Goal: Task Accomplishment & Management: Complete application form

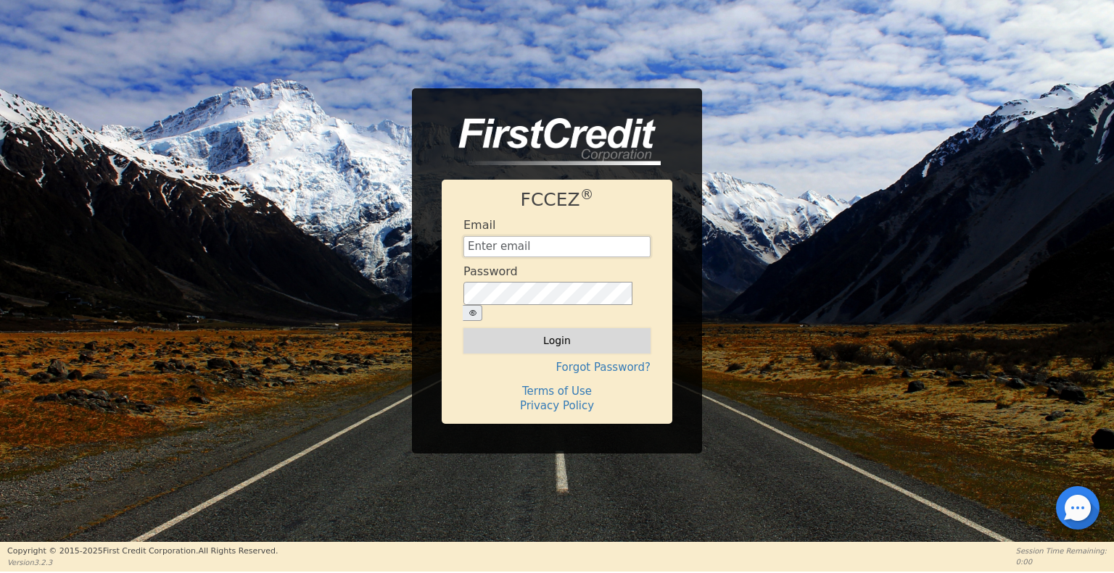
type input "[EMAIL_ADDRESS][DOMAIN_NAME]"
click at [579, 333] on button "Login" at bounding box center [556, 340] width 187 height 25
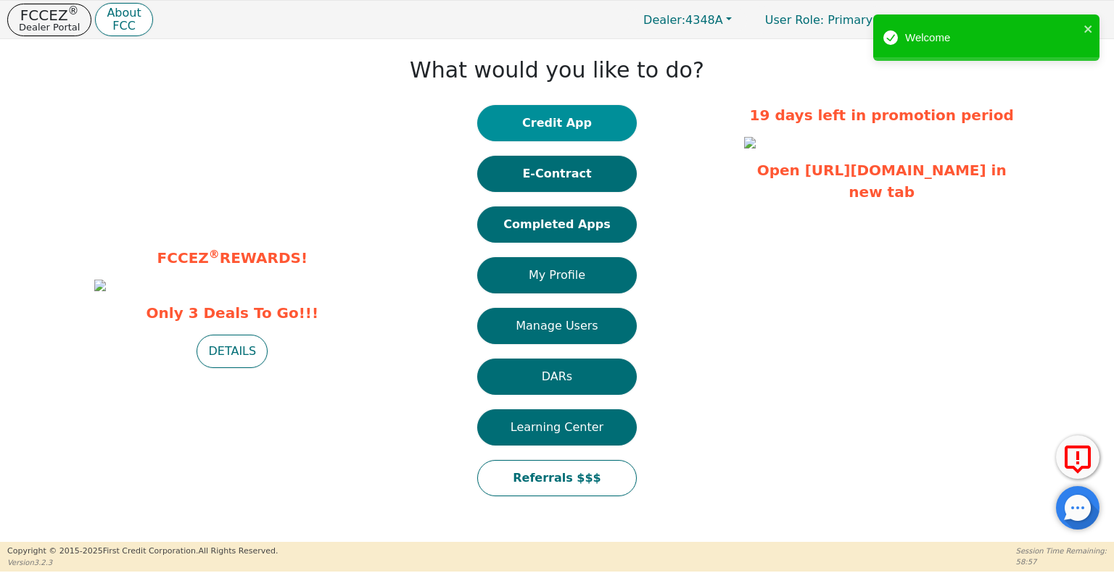
click at [536, 122] on button "Credit App" at bounding box center [556, 123] width 159 height 36
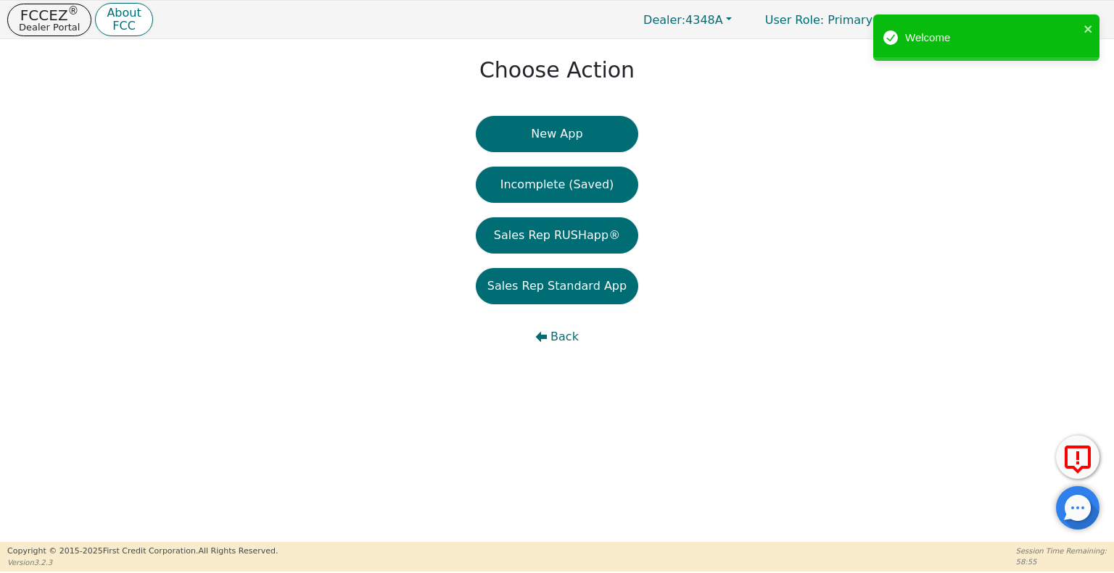
click at [536, 122] on button "New App" at bounding box center [557, 134] width 162 height 36
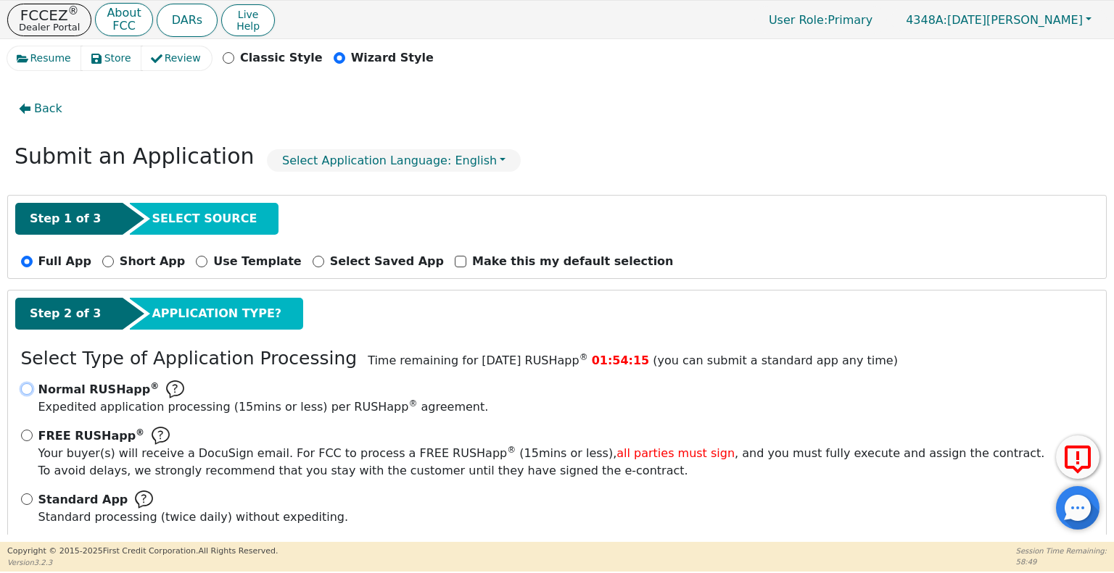
click at [30, 386] on input "Normal RUSHapp ® Expedited application processing ( 15 mins or less) per RUSHap…" at bounding box center [27, 390] width 12 height 12
radio input "true"
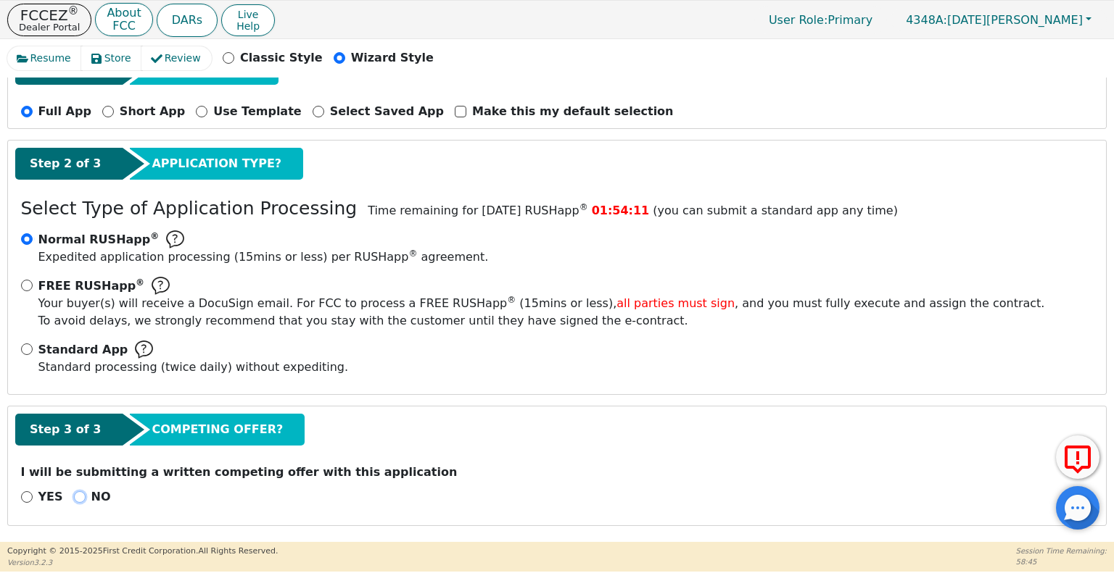
click at [76, 492] on input "NO" at bounding box center [80, 498] width 12 height 12
radio input "true"
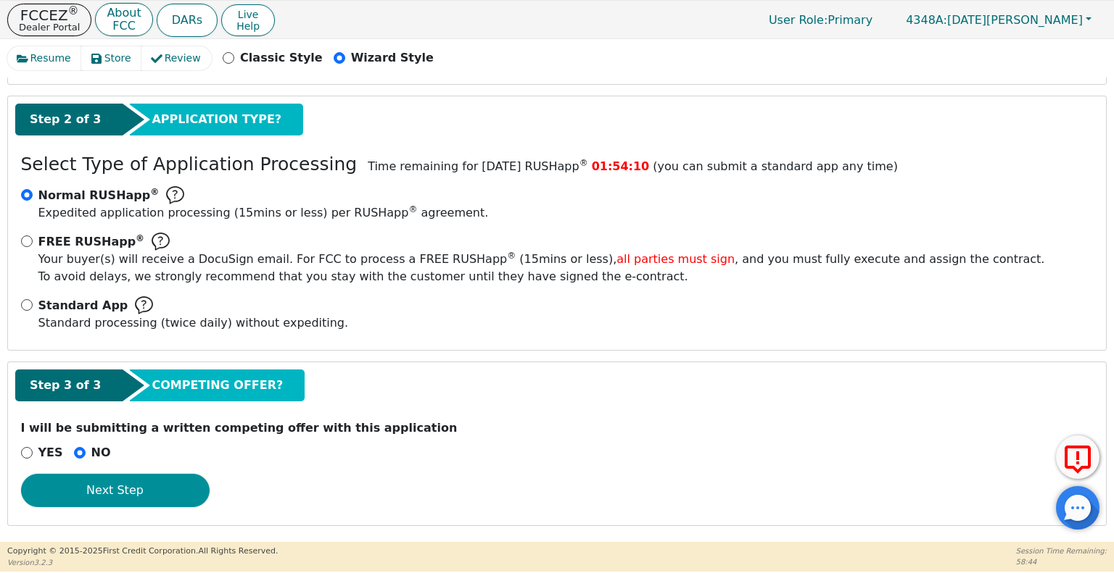
click at [152, 486] on button "Next Step" at bounding box center [115, 490] width 188 height 33
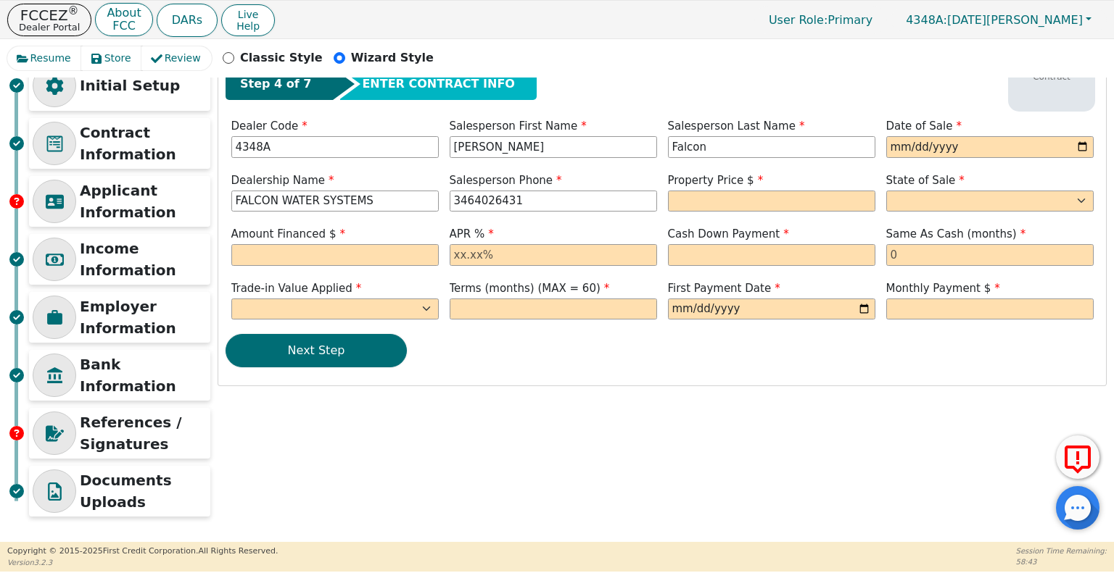
scroll to position [53, 0]
click at [896, 144] on input "date" at bounding box center [989, 148] width 207 height 22
click at [1080, 139] on input "date" at bounding box center [989, 148] width 207 height 22
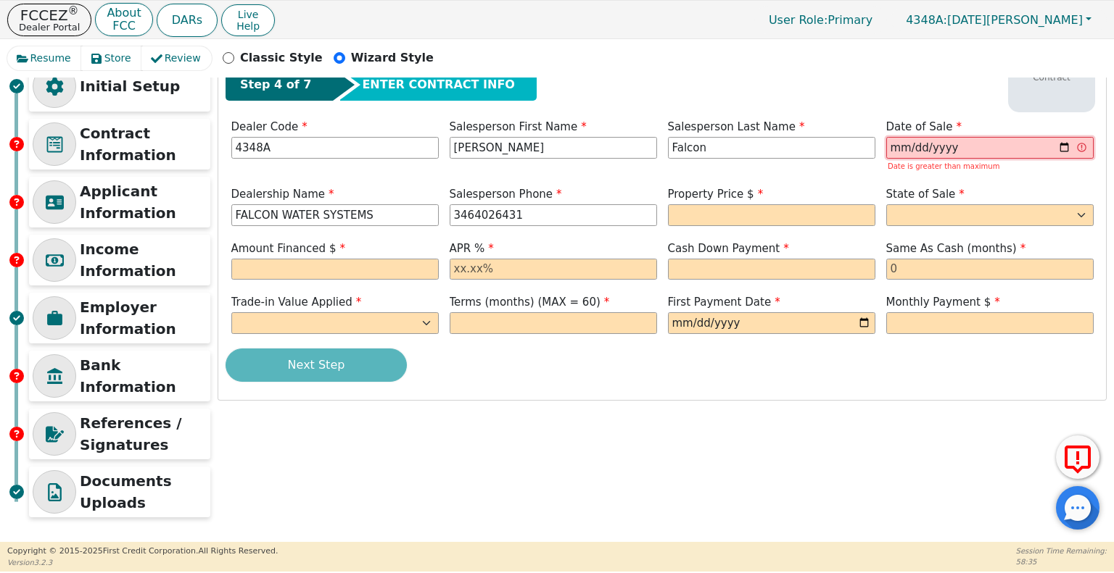
click at [1077, 138] on input "[DATE]" at bounding box center [989, 148] width 207 height 22
click at [1088, 151] on input "[DATE]" at bounding box center [989, 148] width 207 height 22
click at [1066, 142] on input "[DATE]" at bounding box center [989, 148] width 207 height 22
type input "[DATE]"
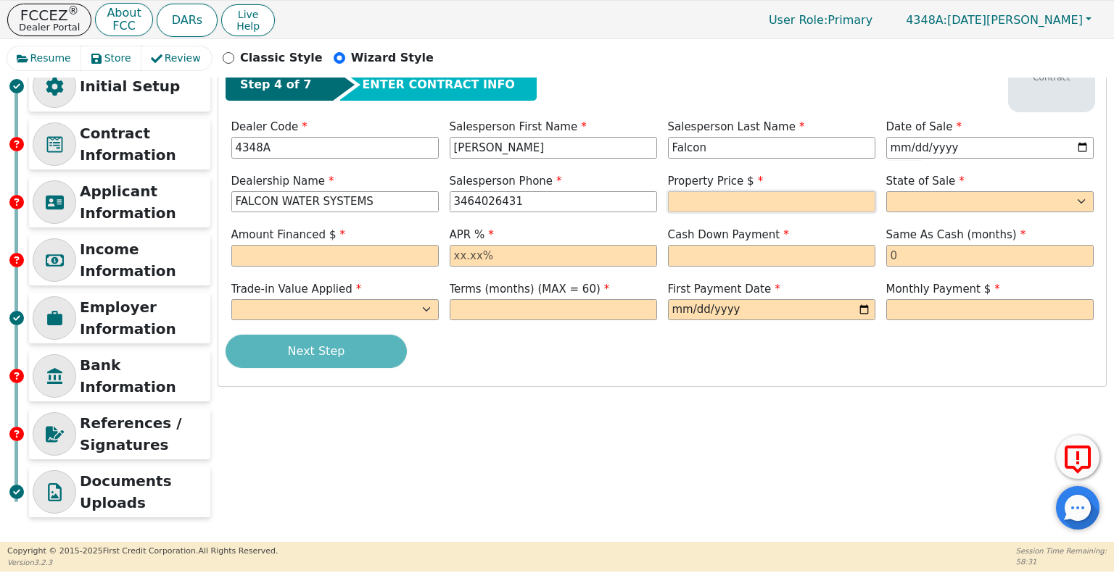
click at [766, 198] on input "text" at bounding box center [771, 202] width 207 height 22
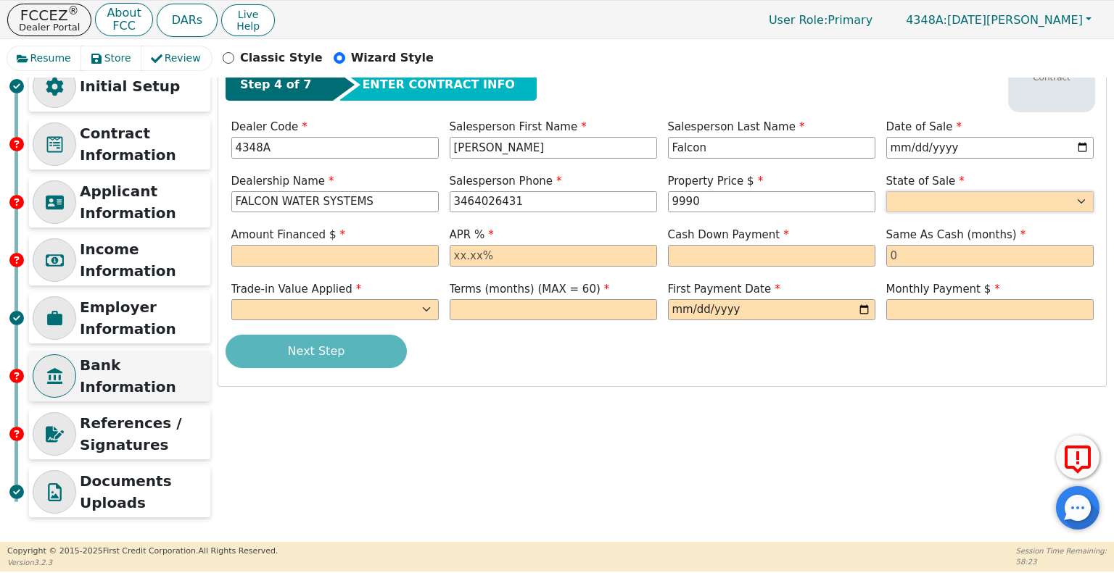
type input "9990.00"
select select "[GEOGRAPHIC_DATA]"
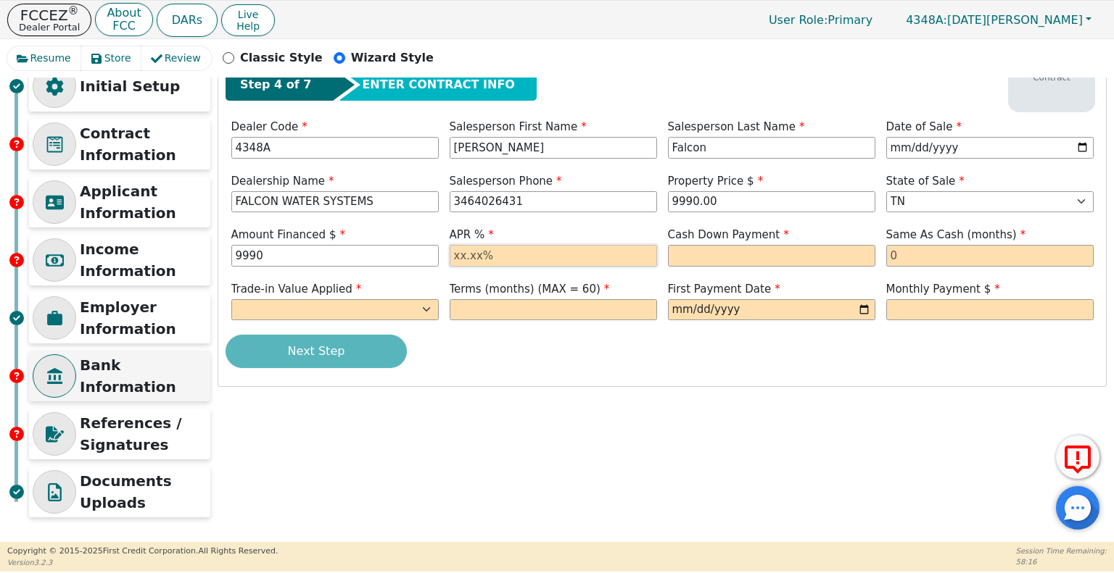
type input "9990.00"
type input "20.00"
type input "0.00"
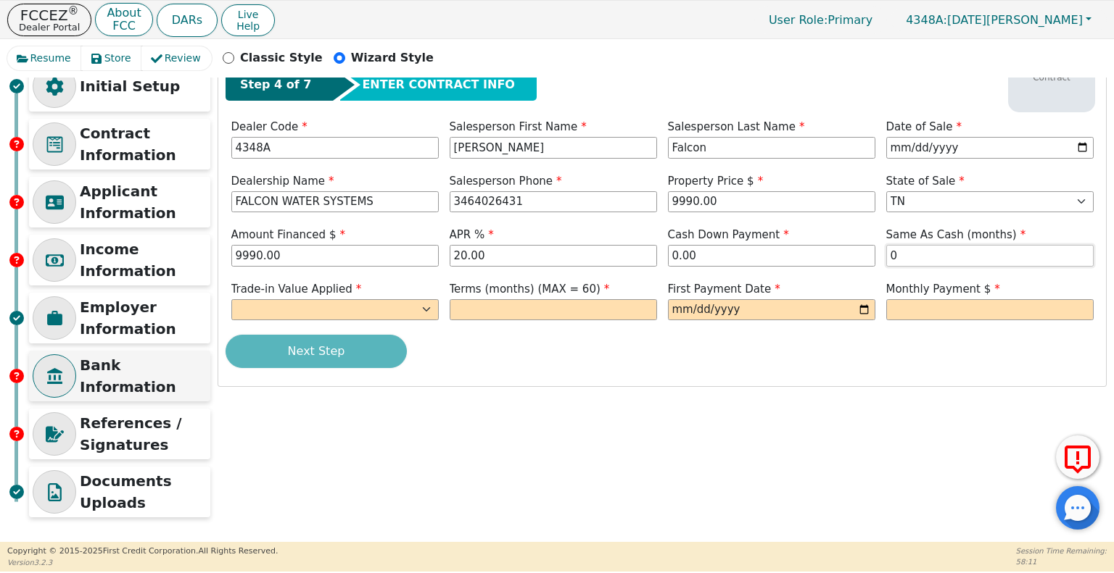
type input "0"
select select "n"
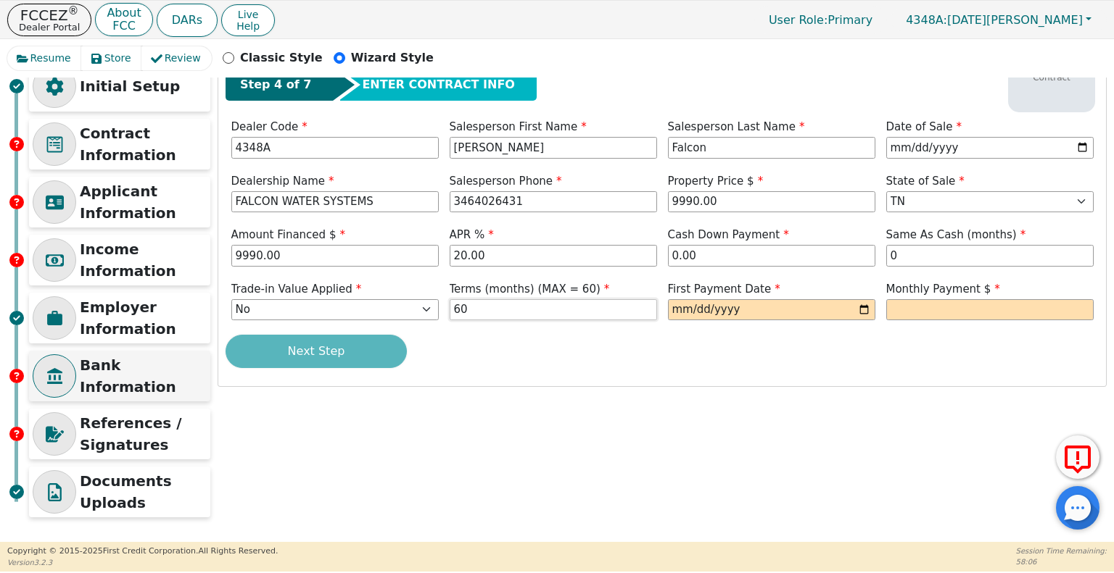
type input "60"
type input "[DATE]"
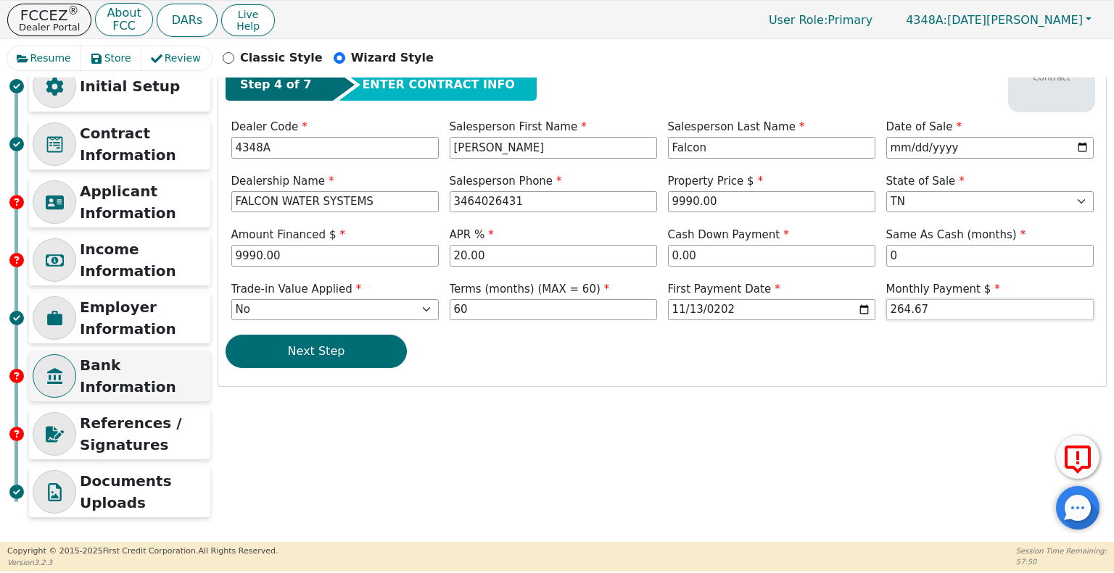
type input "264.67"
click at [225, 335] on button "Next Step" at bounding box center [315, 351] width 181 height 33
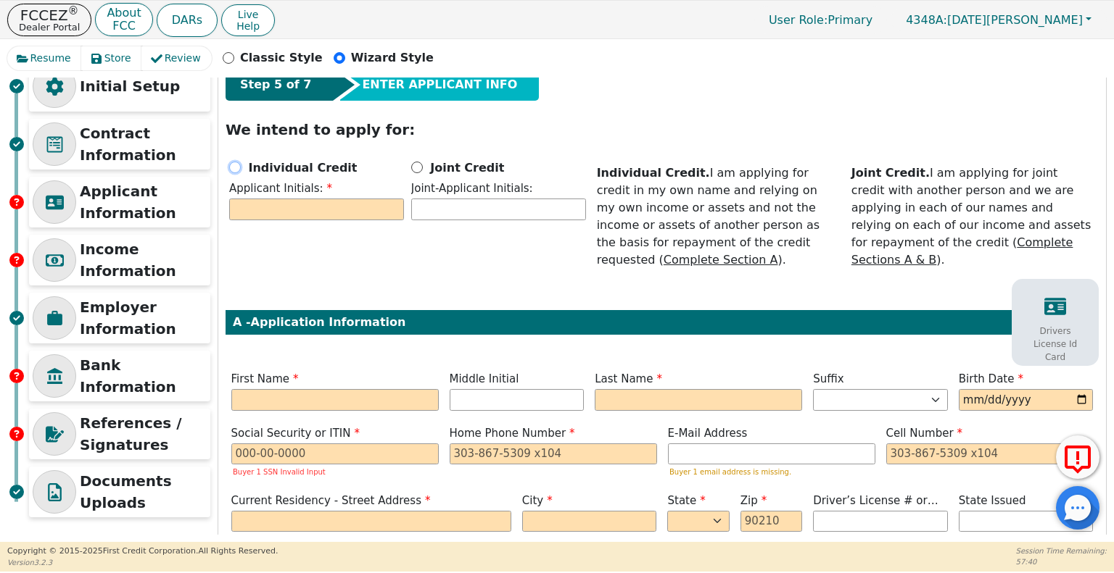
click at [236, 163] on input "Individual Credit" at bounding box center [235, 168] width 12 height 12
radio input "true"
click at [249, 200] on input "text" at bounding box center [316, 210] width 175 height 22
click at [247, 389] on input "text" at bounding box center [334, 400] width 207 height 22
type input "C"
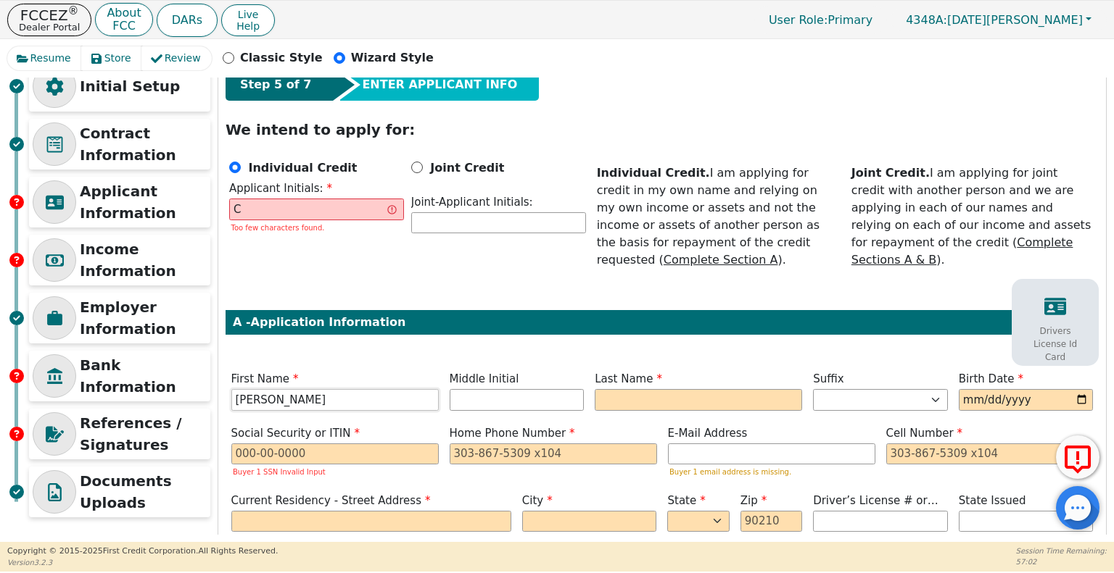
type input "[PERSON_NAME]"
type input "A"
type input "CA"
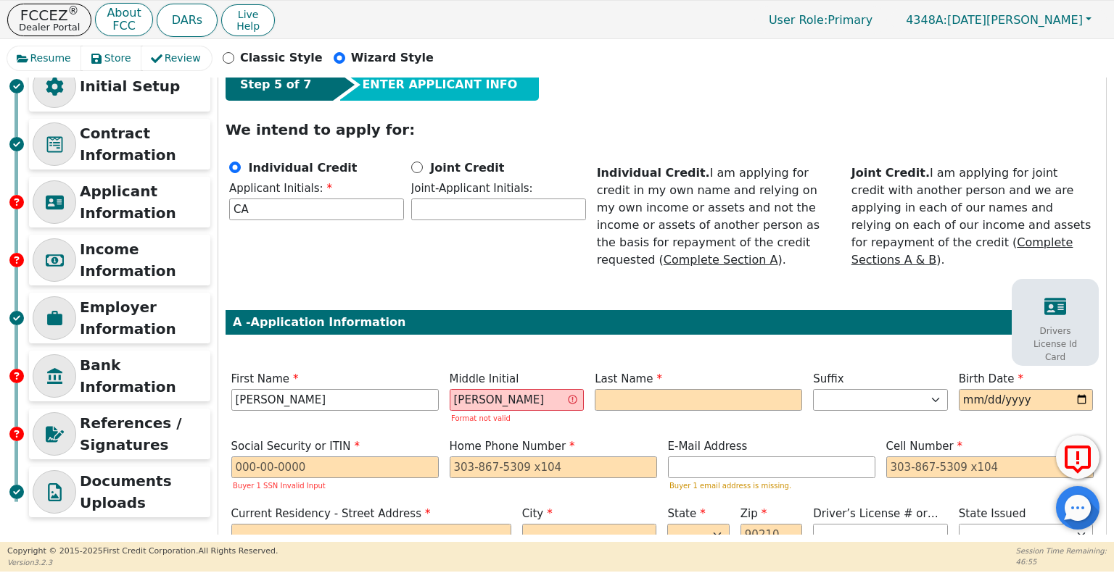
click at [4, 542] on footer "Copyright © [DATE]- [DATE] First Credit Corporation. All Rights Reserved. Versi…" at bounding box center [557, 557] width 1114 height 30
click at [518, 389] on input "[PERSON_NAME]" at bounding box center [516, 400] width 135 height 22
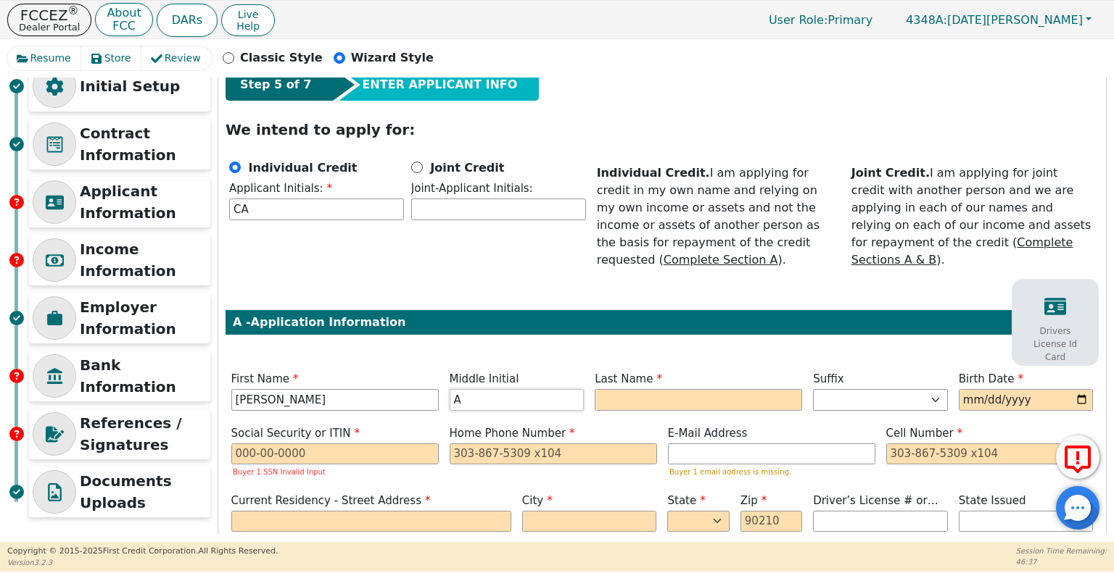
type input "A"
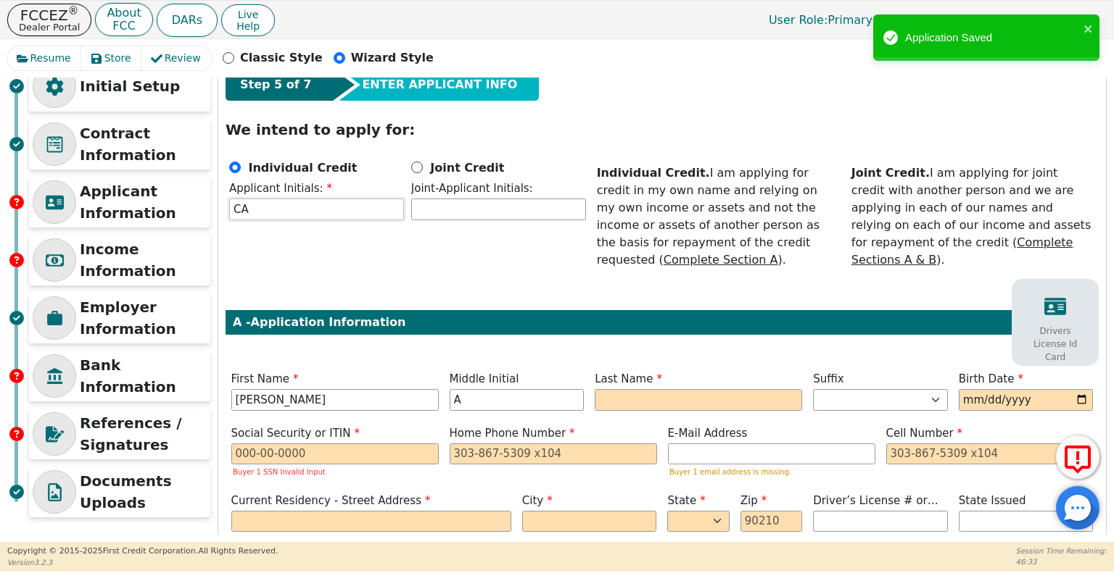
click at [276, 207] on input "CA" at bounding box center [316, 210] width 175 height 22
type input "CAR"
click at [623, 389] on input "text" at bounding box center [697, 400] width 207 height 22
type input "[PERSON_NAME]"
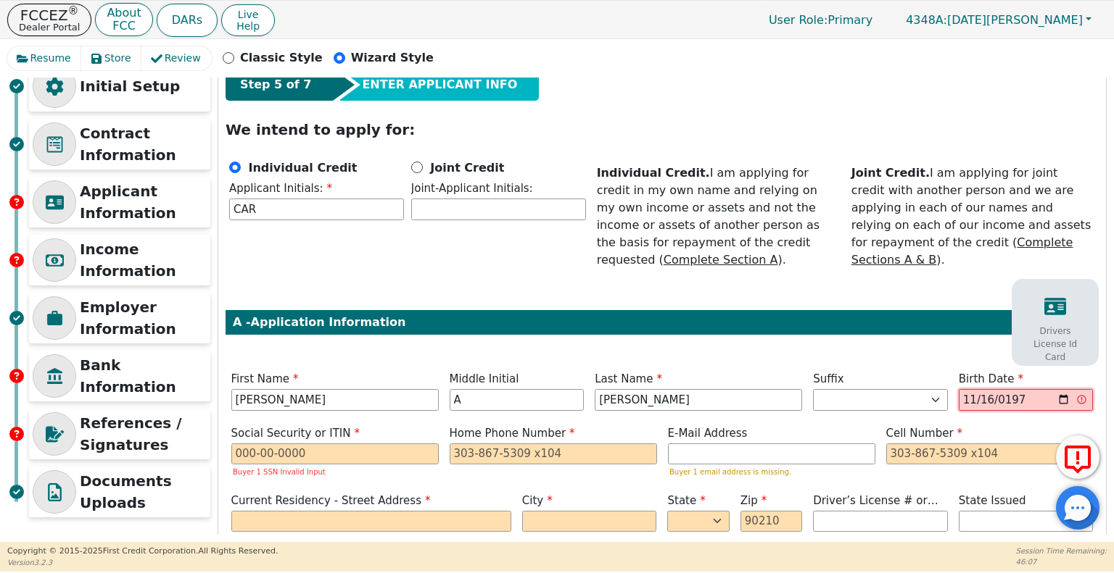
type input "[DATE]"
